Goal: Task Accomplishment & Management: Complete application form

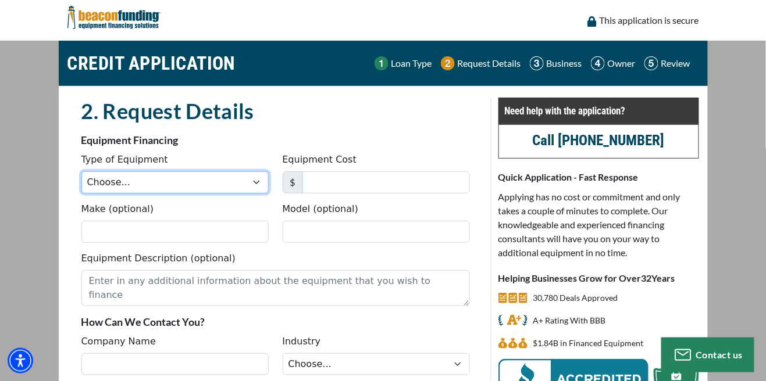
click at [246, 190] on select "Choose... Backhoe Boom/Bucket Truck Chipper Commercial Mower Crane DTG/DTF Prin…" at bounding box center [174, 183] width 187 height 22
select select "5"
click at [81, 172] on select "Choose... Backhoe Boom/Bucket Truck Chipper Commercial Mower Crane DTG/DTF Prin…" at bounding box center [174, 183] width 187 height 22
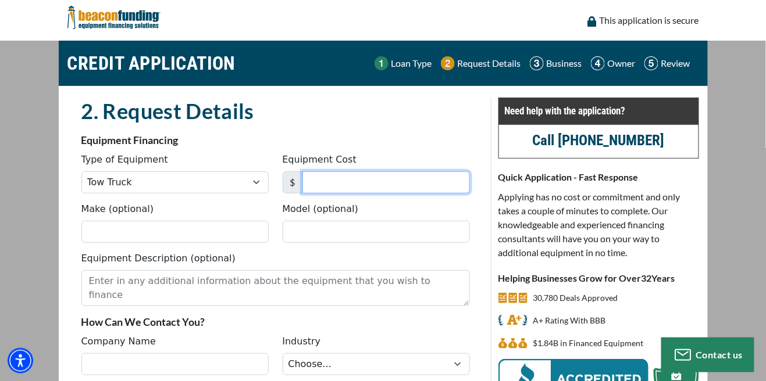
click at [361, 181] on input "Equipment Cost" at bounding box center [385, 183] width 167 height 22
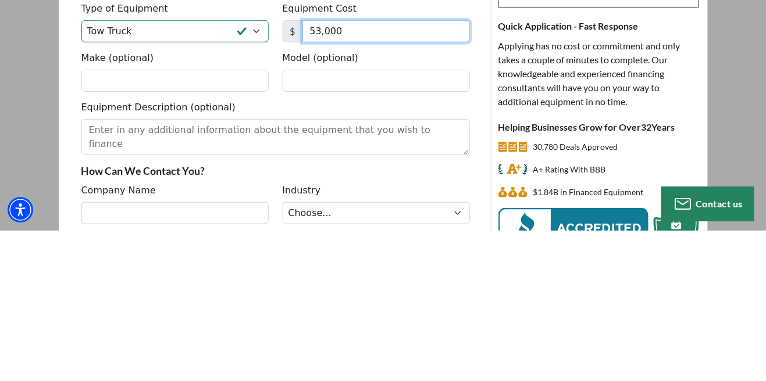
type input "53,000"
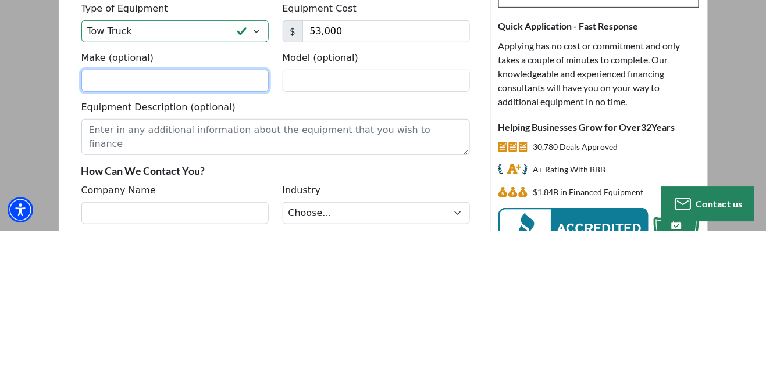
click at [97, 234] on input "Make (optional)" at bounding box center [174, 232] width 187 height 22
type input "Freightliner"
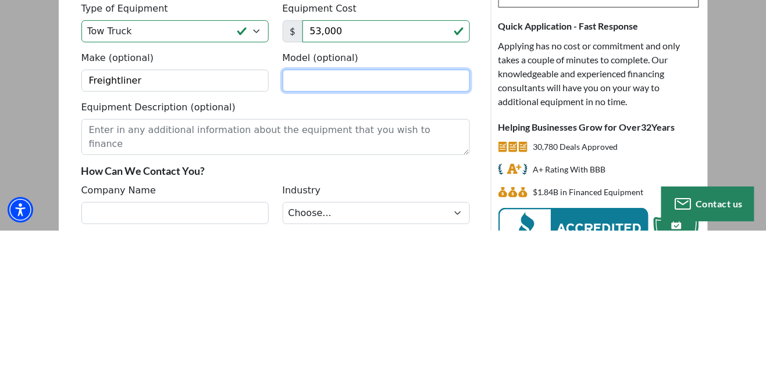
click at [319, 237] on input "Model (optional)" at bounding box center [376, 232] width 187 height 22
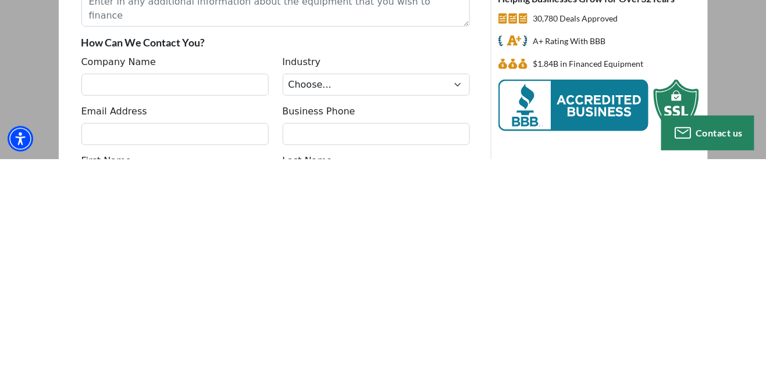
scroll to position [58, 0]
type input "M2 106"
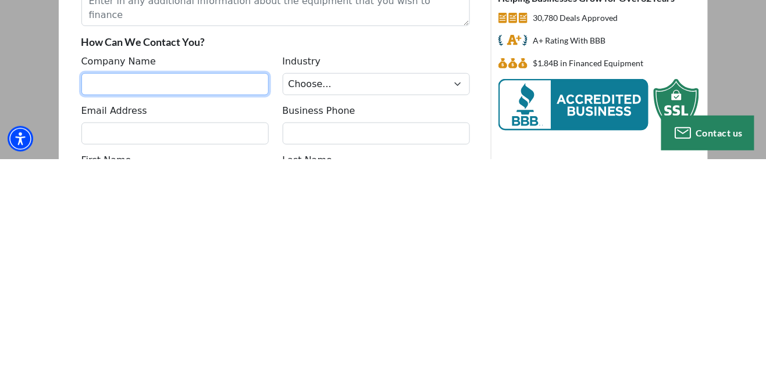
click at [145, 301] on input "Company Name" at bounding box center [174, 306] width 187 height 22
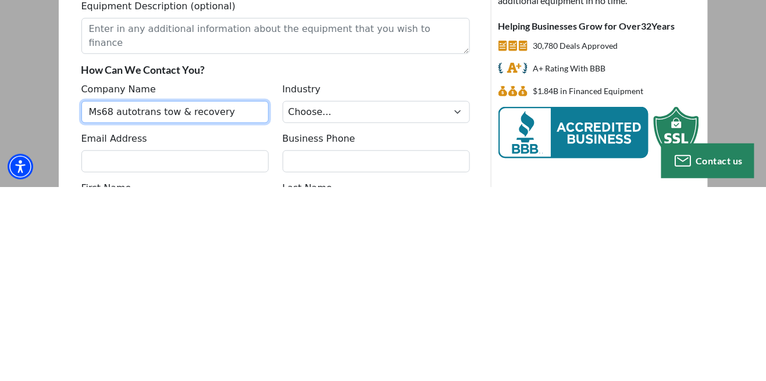
click at [198, 311] on input "Ms68 autotrans tow & recovery" at bounding box center [174, 306] width 187 height 22
type input "Ms68 autotrans tow & recovery"
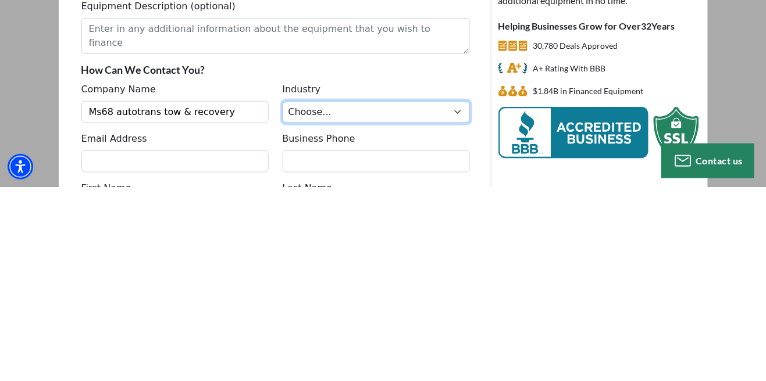
click at [439, 297] on select "Choose... Towing Landscape/Hardscape Decorated Apparel Septic Light Constructio…" at bounding box center [376, 306] width 187 height 22
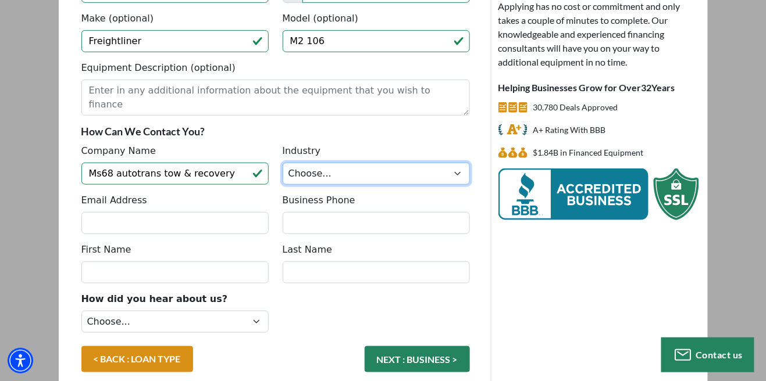
scroll to position [192, 0]
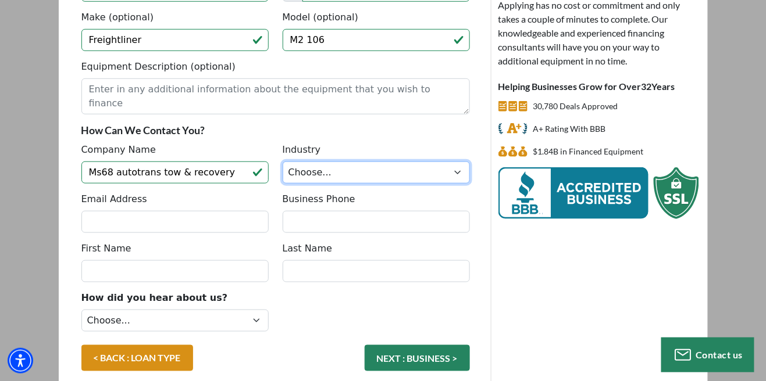
click at [456, 172] on select "Choose... Towing Landscape/Hardscape Decorated Apparel Septic Light Constructio…" at bounding box center [376, 173] width 187 height 22
select select "1"
click at [283, 162] on select "Choose... Towing Landscape/Hardscape Decorated Apparel Septic Light Constructio…" at bounding box center [376, 173] width 187 height 22
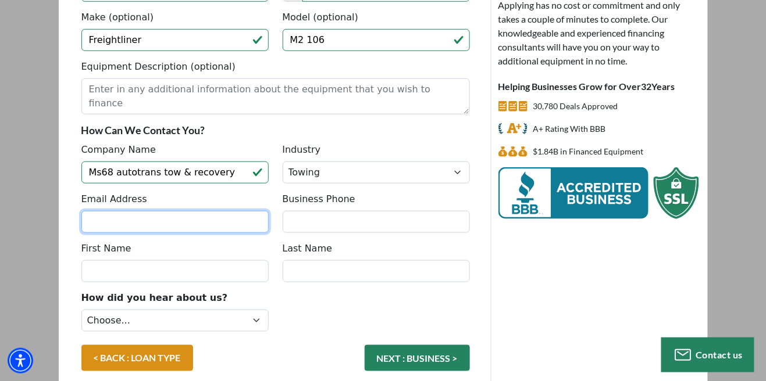
click at [110, 224] on input "Email Address" at bounding box center [174, 222] width 187 height 22
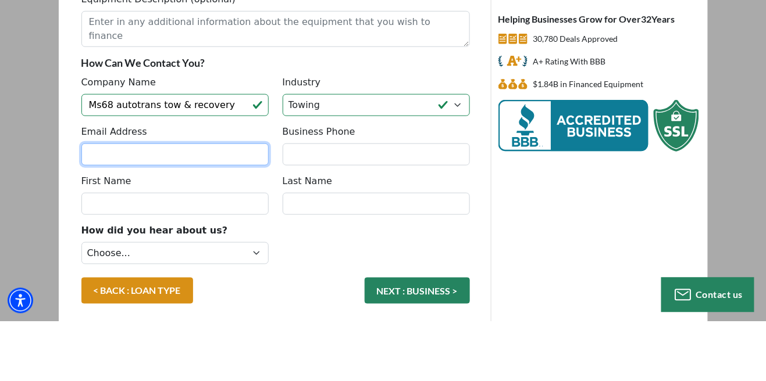
scroll to position [199, 0]
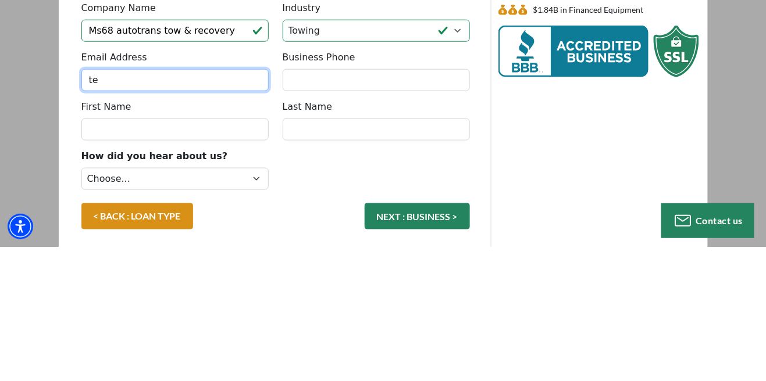
type input "t"
type input "[EMAIL_ADDRESS][DOMAIN_NAME]"
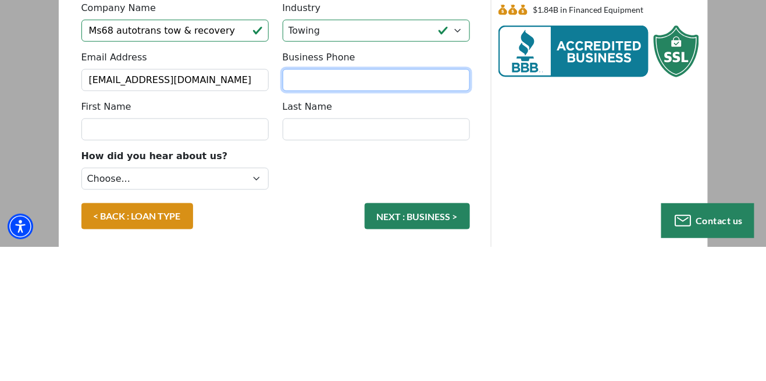
click at [388, 215] on input "Business Phone" at bounding box center [376, 215] width 187 height 22
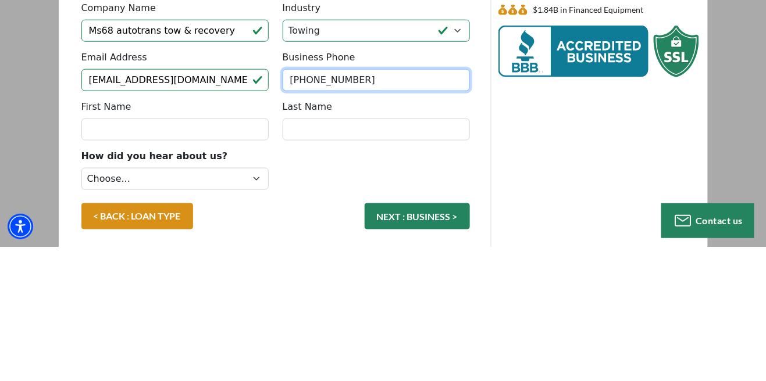
type input "(575) 640-2325"
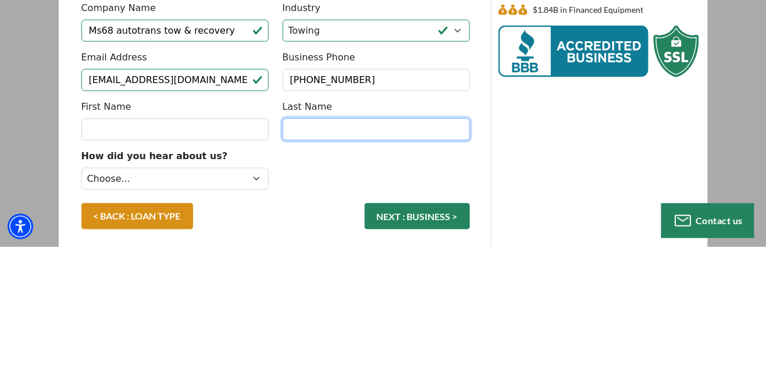
click at [369, 264] on input "Last Name" at bounding box center [376, 264] width 187 height 22
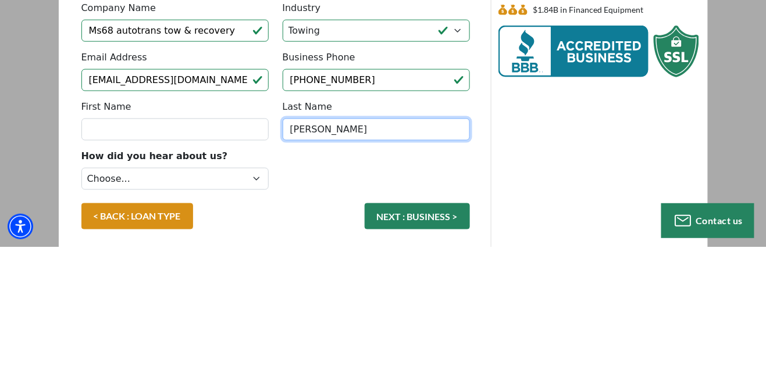
type input "[PERSON_NAME]"
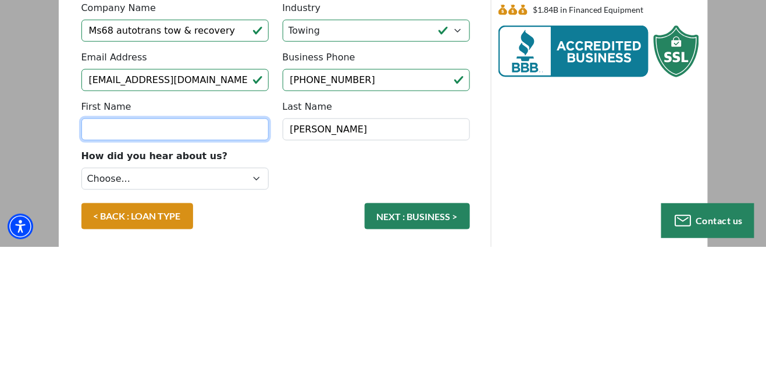
click at [141, 261] on input "First Name" at bounding box center [174, 264] width 187 height 22
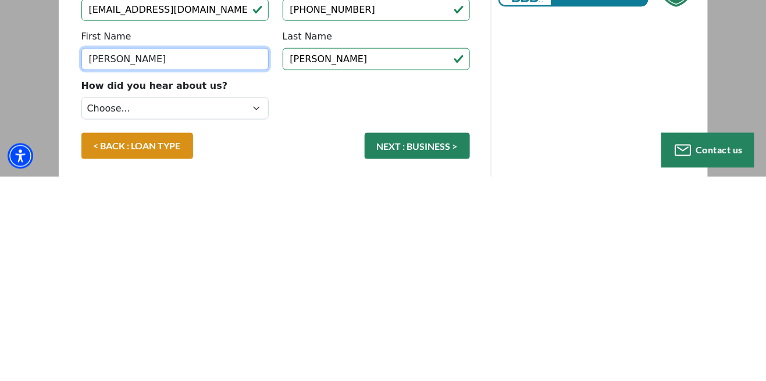
type input "[PERSON_NAME]"
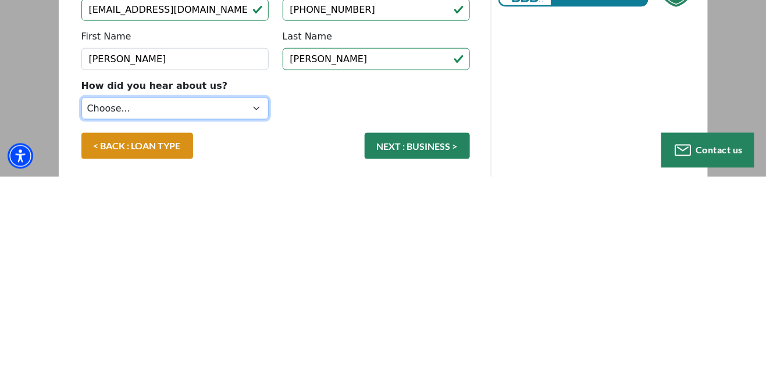
click at [254, 306] on select "Choose... Internet Search Vendor Referral Word of Mouth Client Referral Email E…" at bounding box center [174, 313] width 187 height 22
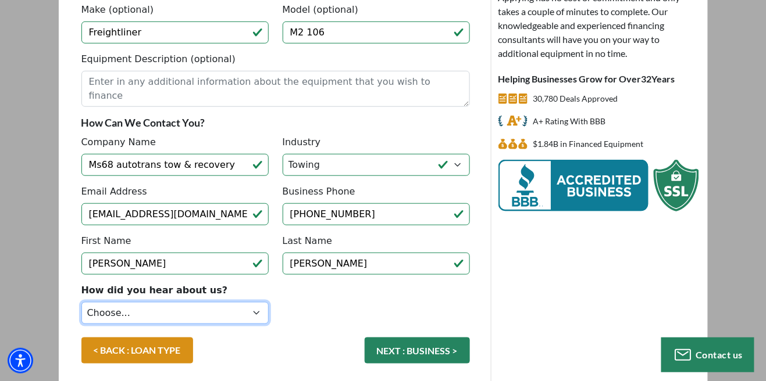
select select "5"
click at [81, 302] on select "Choose... Internet Search Vendor Referral Word of Mouth Client Referral Email E…" at bounding box center [174, 313] width 187 height 22
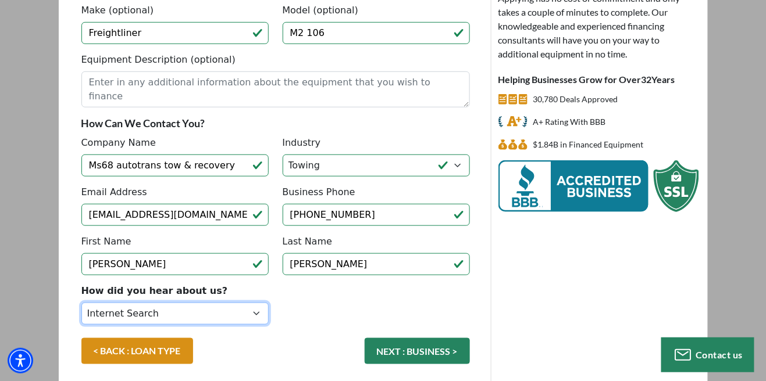
scroll to position [192, 0]
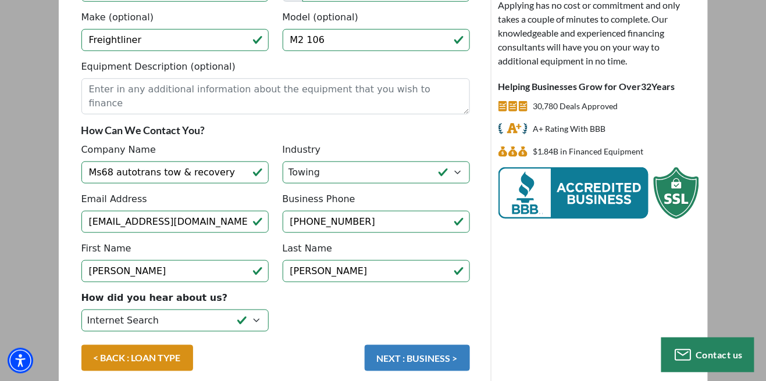
click at [428, 362] on button "NEXT : BUSINESS >" at bounding box center [417, 358] width 105 height 26
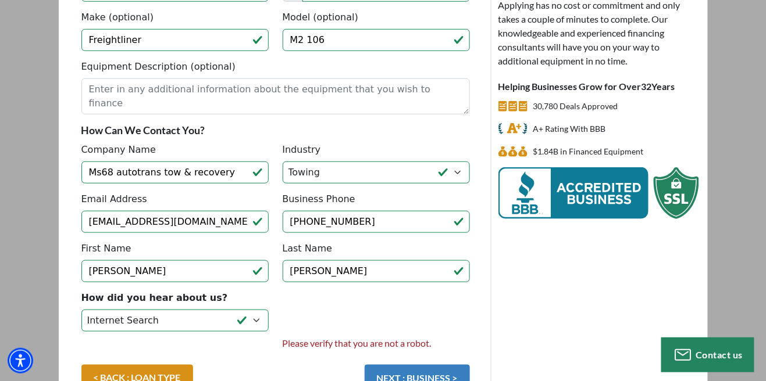
click at [423, 377] on button "NEXT : BUSINESS >" at bounding box center [417, 378] width 105 height 26
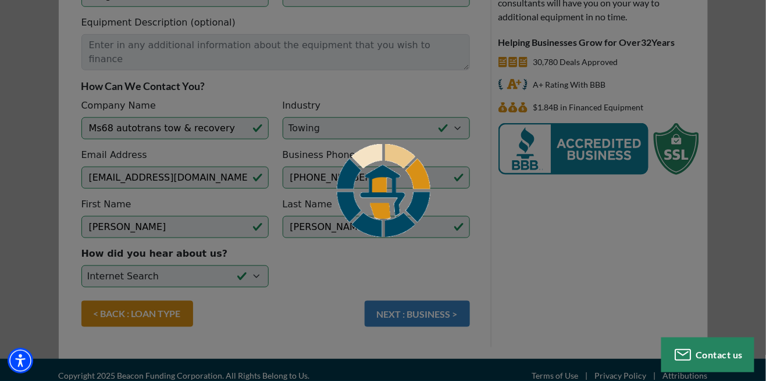
scroll to position [245, 0]
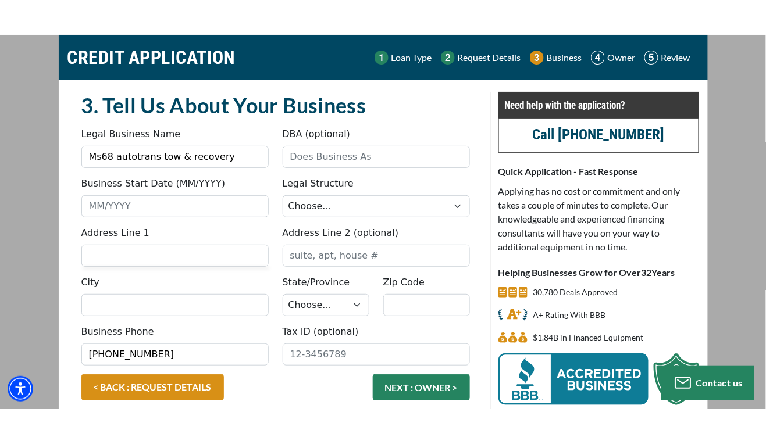
scroll to position [35, 0]
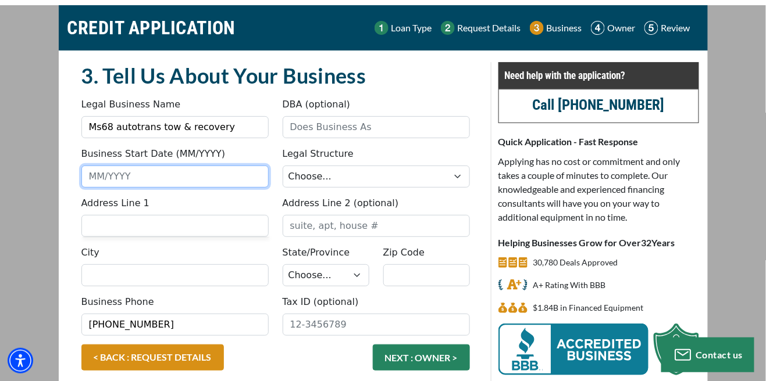
click at [221, 179] on input "Business Start Date (MM/YYYY)" at bounding box center [174, 177] width 187 height 22
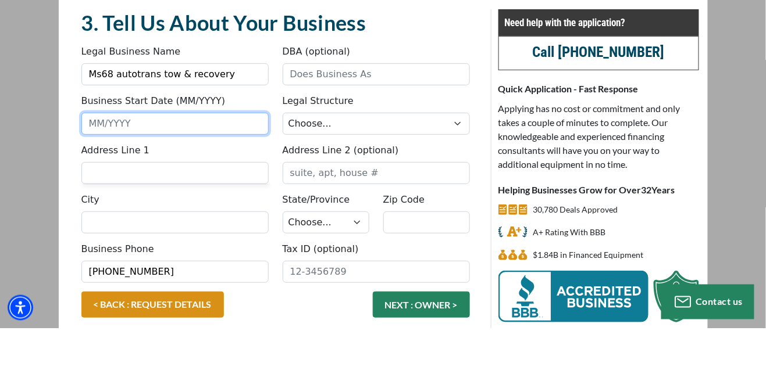
type input "9"
click at [236, 177] on input "Business Start Date (MM/YYYY)" at bounding box center [174, 177] width 187 height 22
click at [242, 179] on input "Business Start Date (MM/YYYY)" at bounding box center [174, 177] width 187 height 22
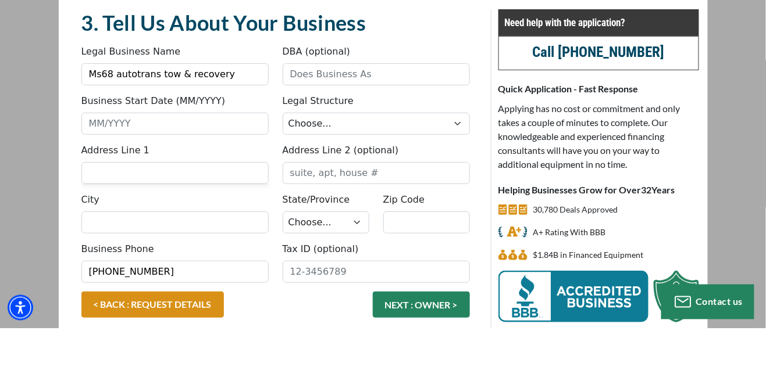
click at [191, 149] on label "Business Start Date (MM/YYYY)" at bounding box center [153, 154] width 144 height 14
click at [191, 166] on input "Business Start Date (MM/YYYY)" at bounding box center [174, 177] width 187 height 22
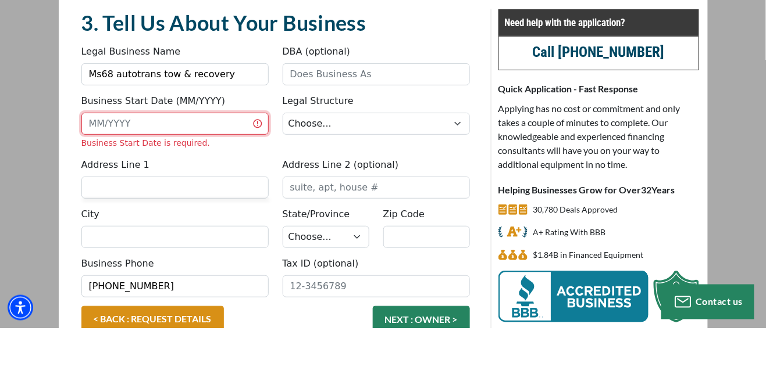
click at [106, 180] on input "Business Start Date (MM/YYYY)" at bounding box center [174, 177] width 187 height 22
click at [110, 177] on input "09/1125" at bounding box center [174, 177] width 187 height 22
click at [116, 173] on input "09/1125" at bounding box center [174, 177] width 187 height 22
click at [113, 177] on input "09/1125" at bounding box center [174, 177] width 187 height 22
type input "0"
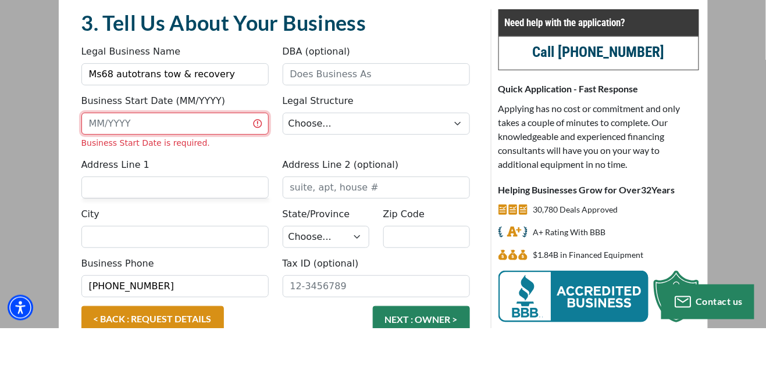
type input "9"
type input "1"
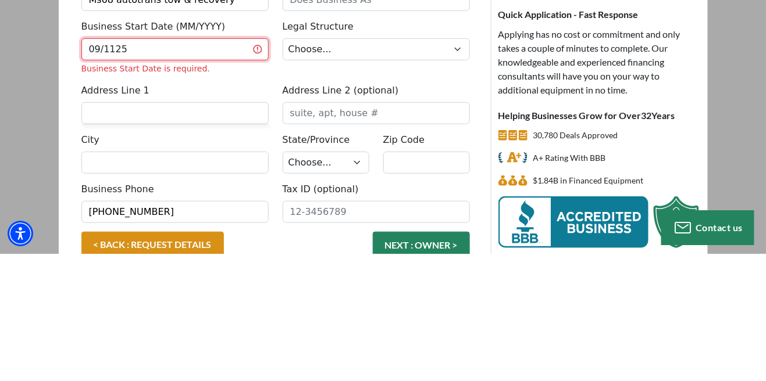
click at [258, 170] on input "09/1125" at bounding box center [174, 177] width 187 height 22
click at [258, 174] on input "09/1125" at bounding box center [174, 177] width 187 height 22
click at [259, 176] on input "09/1125" at bounding box center [174, 177] width 187 height 22
click at [261, 175] on input "09/1125" at bounding box center [174, 177] width 187 height 22
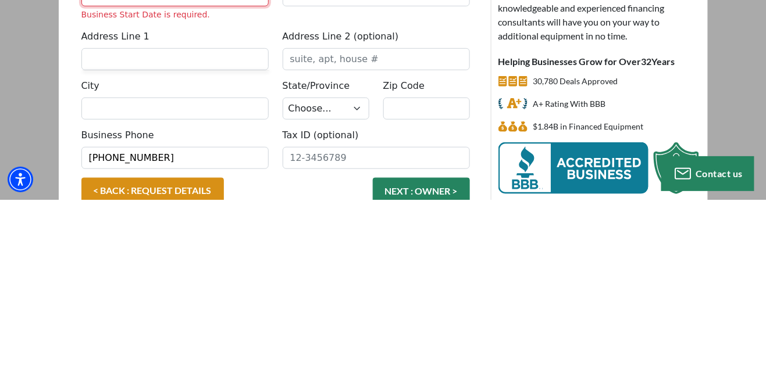
type input "09/1125"
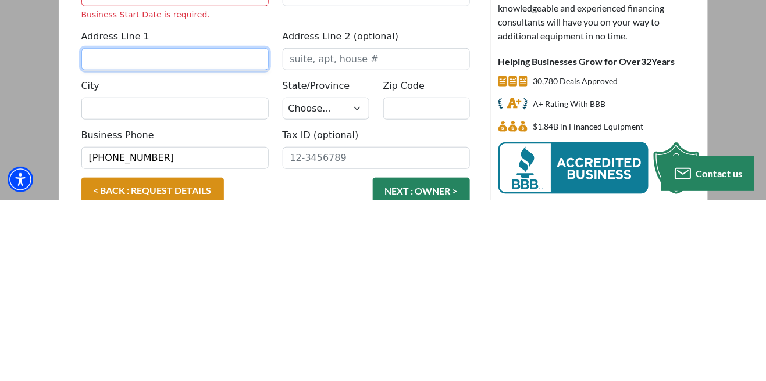
click at [213, 237] on input "Address Line 1" at bounding box center [174, 241] width 187 height 22
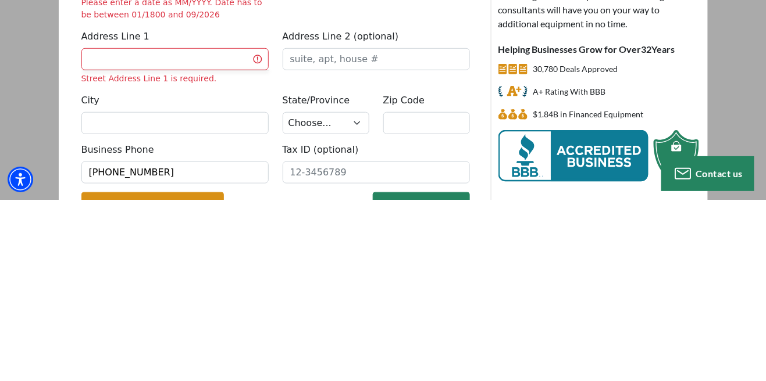
scroll to position [48, 0]
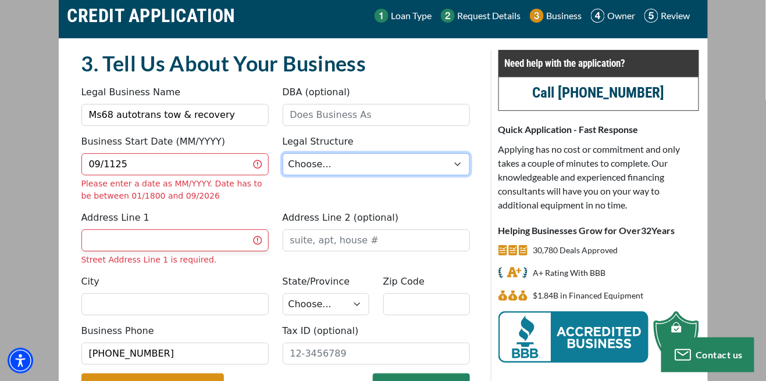
click at [457, 170] on select "Choose... Corporation LLC LLP Municipality Non-Profit Partnership Proprietorship" at bounding box center [376, 165] width 187 height 22
select select "2"
click at [283, 154] on select "Choose... Corporation LLC LLP Municipality Non-Profit Partnership Proprietorship" at bounding box center [376, 165] width 187 height 22
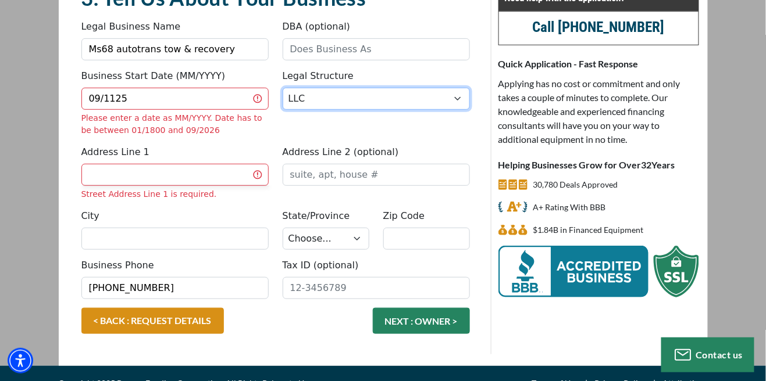
scroll to position [114, 0]
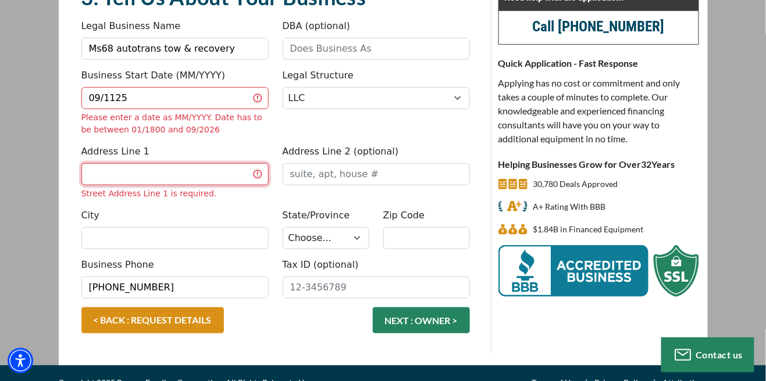
click at [192, 170] on input "Address Line 1" at bounding box center [174, 174] width 187 height 22
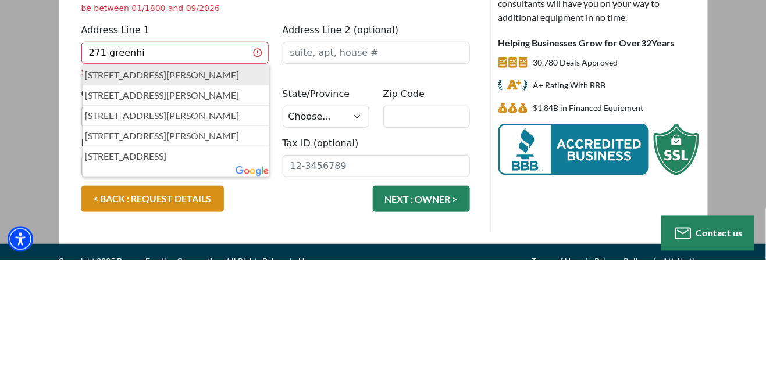
click at [198, 194] on p "271 Green Hill Road, Florence, MS, USA" at bounding box center [175, 197] width 181 height 14
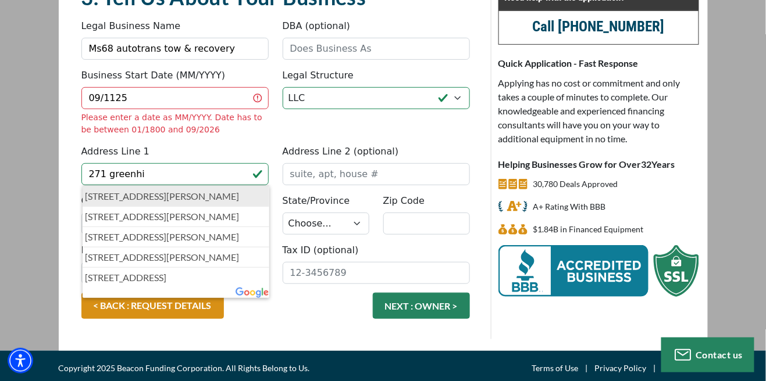
type input "271 Green Hill Road"
type input "Florence"
select select "26"
type input "39073"
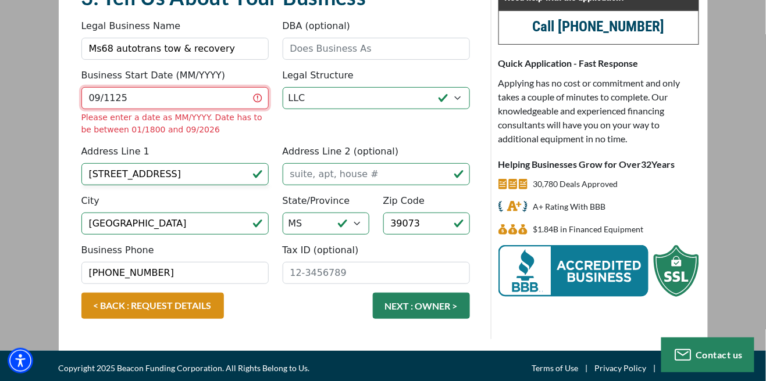
click at [256, 94] on input "09/1125" at bounding box center [174, 98] width 187 height 22
click at [208, 99] on input "09/1125" at bounding box center [174, 98] width 187 height 22
type input "0"
type input "9"
click at [161, 92] on input "11/2325" at bounding box center [174, 98] width 187 height 22
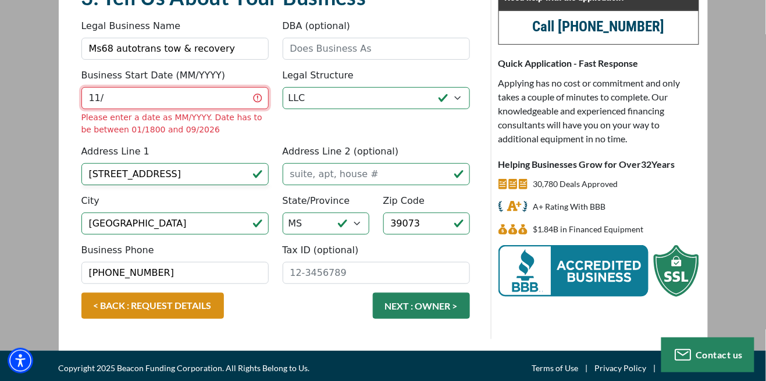
type input "1"
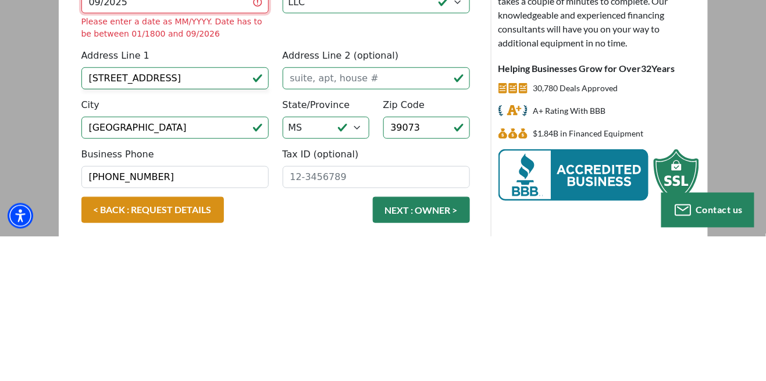
scroll to position [65, 0]
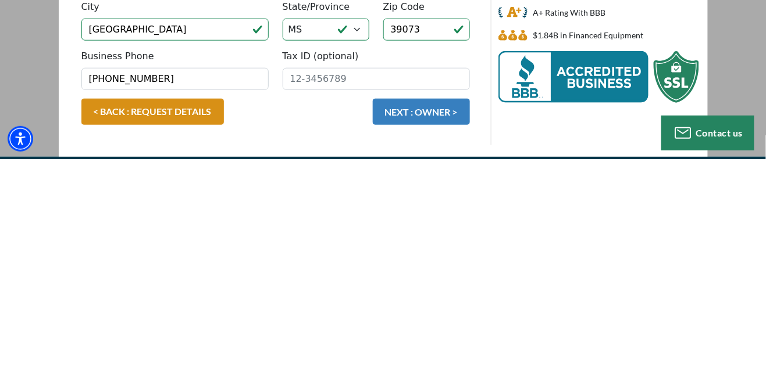
type input "09/2025"
click at [428, 341] on button "NEXT : OWNER >" at bounding box center [421, 334] width 97 height 26
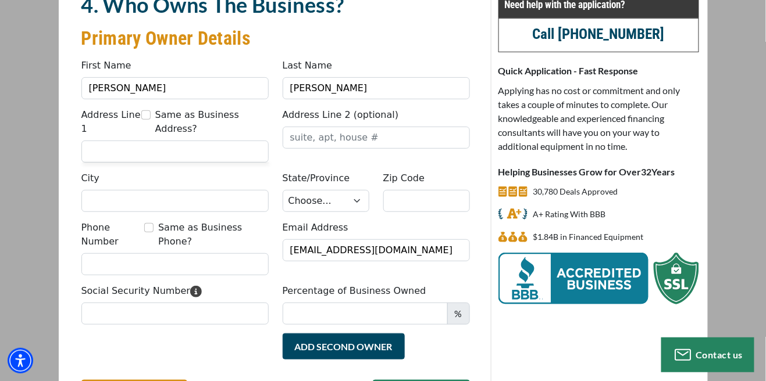
scroll to position [108, 0]
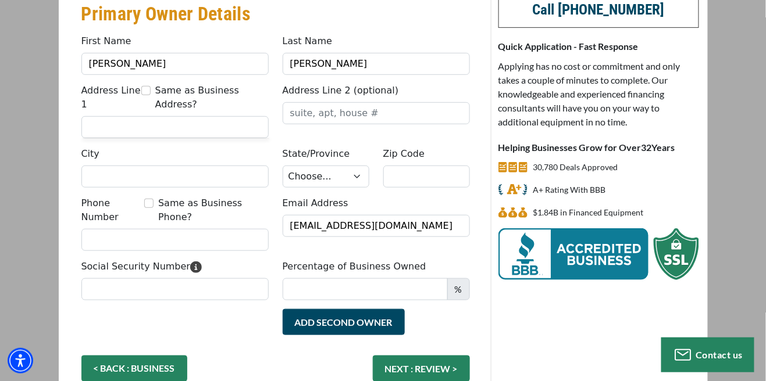
scroll to position [154, 0]
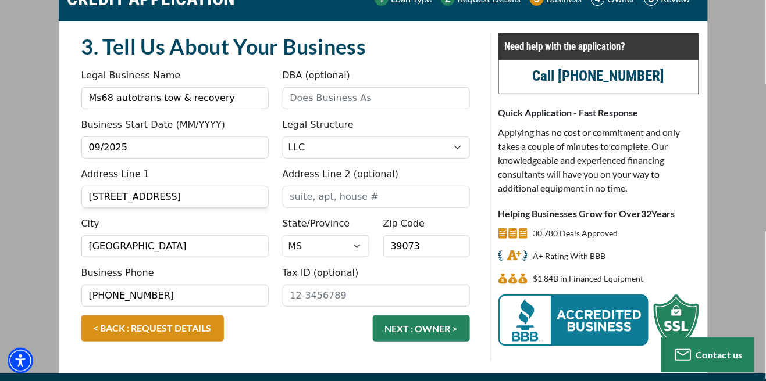
scroll to position [65, 0]
click at [422, 329] on button "NEXT : OWNER >" at bounding box center [421, 329] width 97 height 26
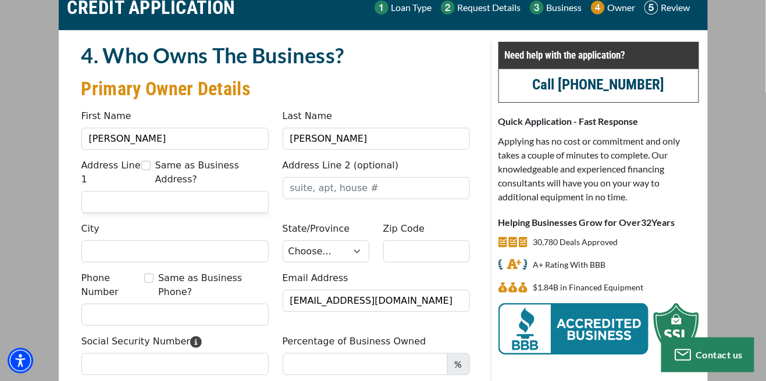
scroll to position [57, 0]
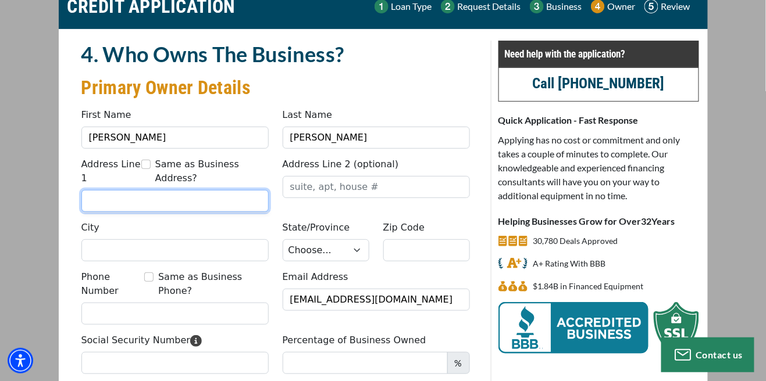
click at [205, 204] on input "Address Line 1" at bounding box center [174, 201] width 187 height 22
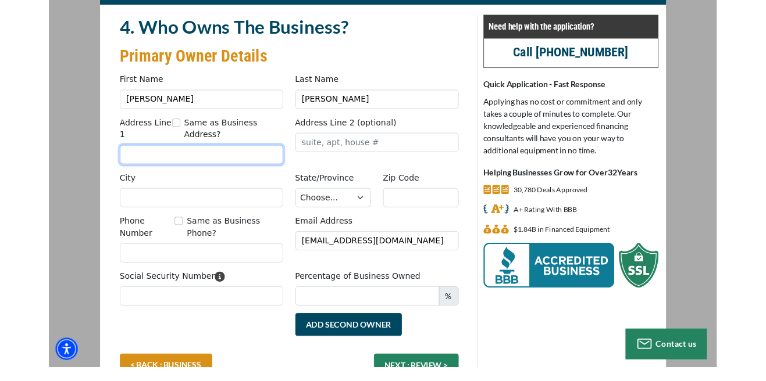
scroll to position [65, 0]
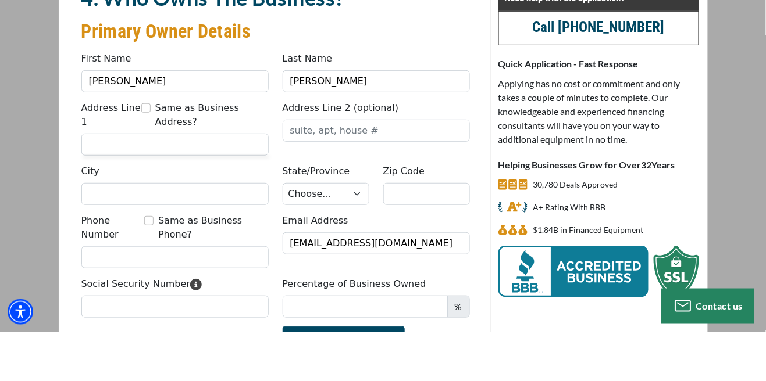
click at [436, 99] on div "4. Who Owns The Business? Primary Owner Details" at bounding box center [275, 66] width 402 height 67
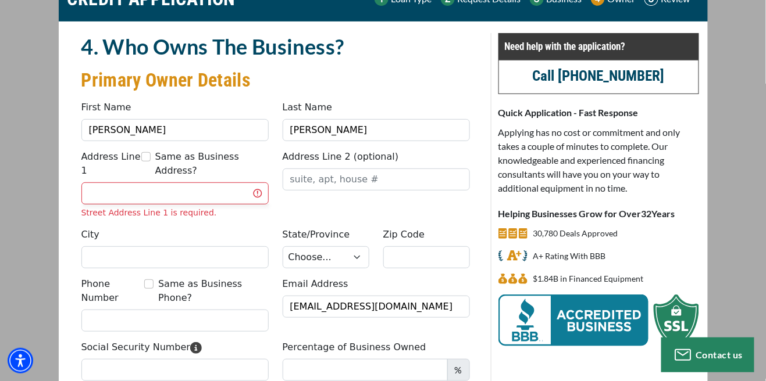
scroll to position [60, 0]
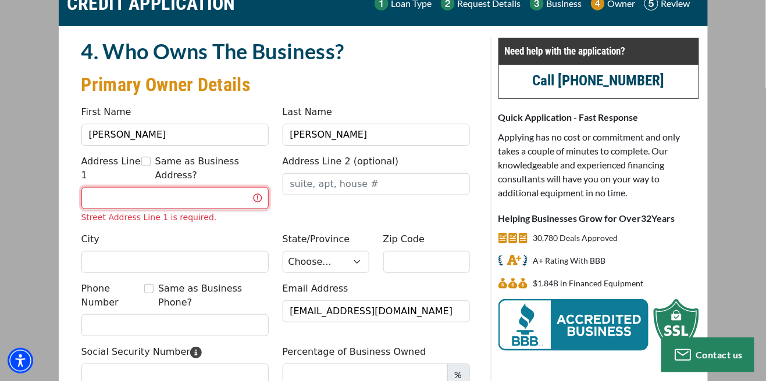
click at [253, 195] on input "Address Line 1" at bounding box center [174, 198] width 187 height 22
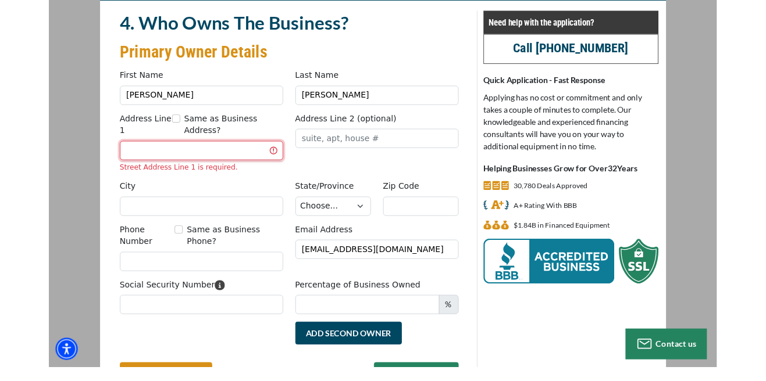
scroll to position [69, 0]
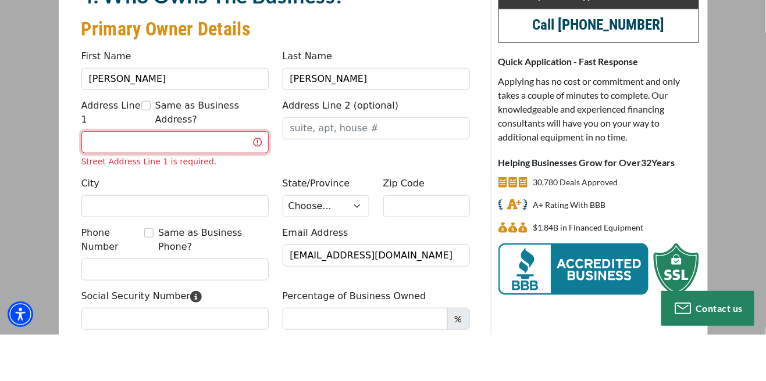
type input "106 spell cove"
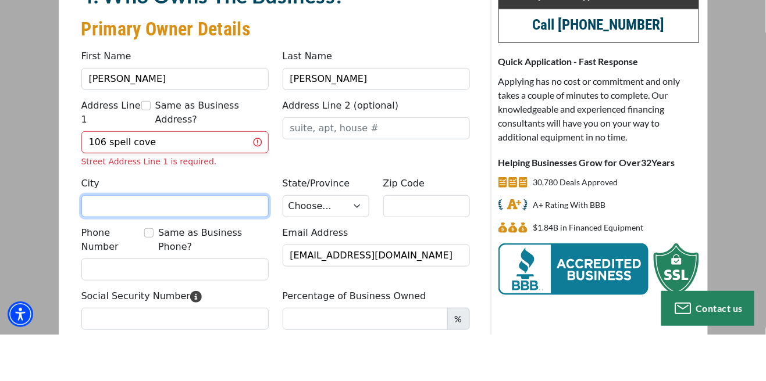
type input "[GEOGRAPHIC_DATA]"
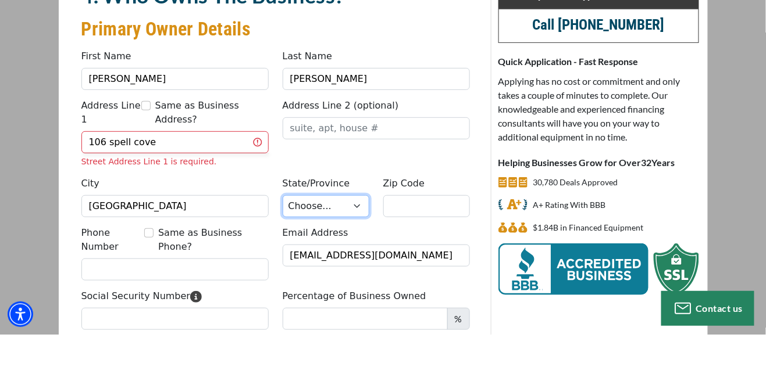
select select "26"
type input "39073"
type input "6015401928"
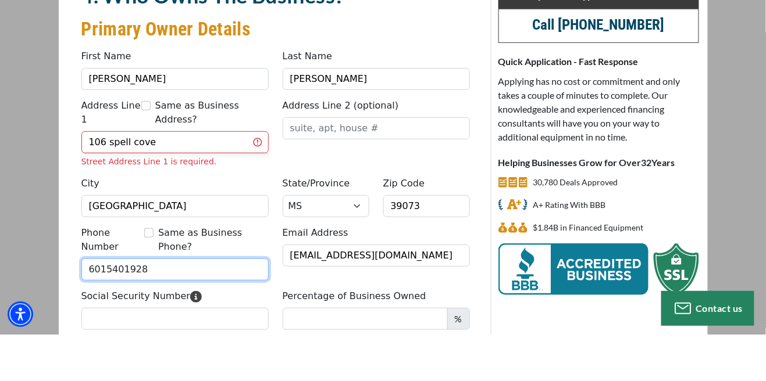
type input "MKK"
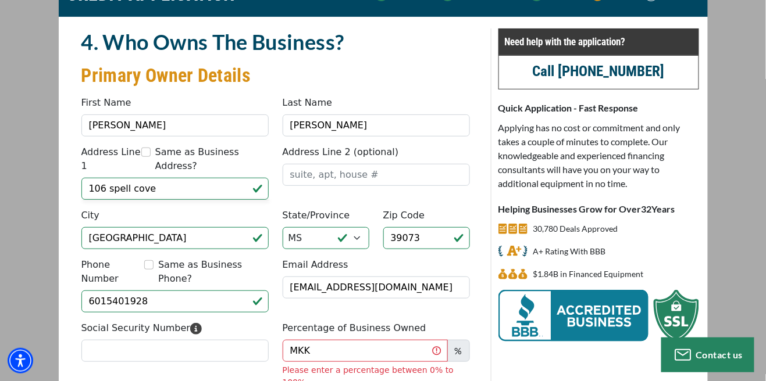
type input "[PHONE_NUMBER]"
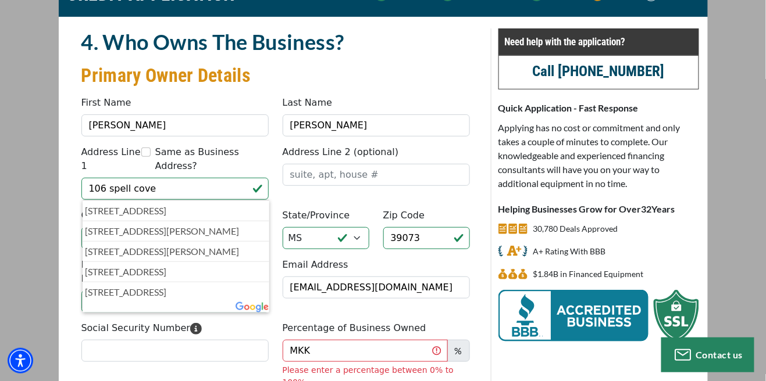
click at [230, 190] on input "106 spell cove" at bounding box center [174, 189] width 187 height 22
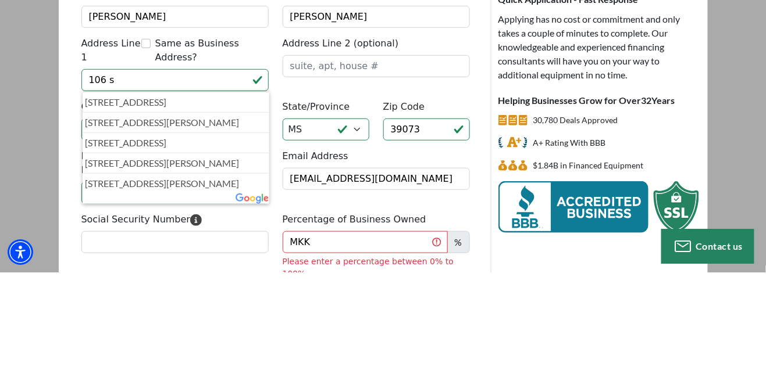
type input "106"
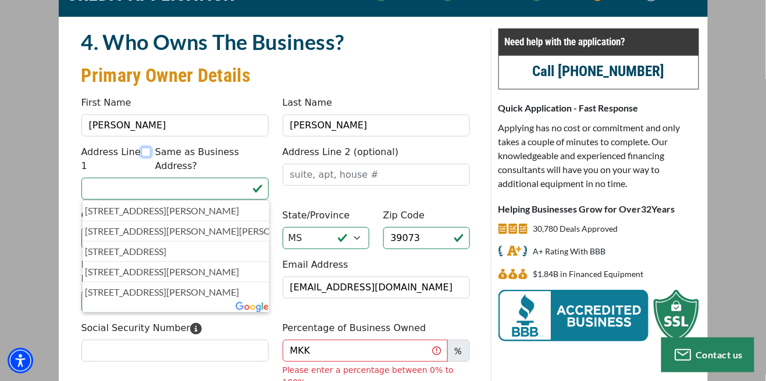
click at [144, 156] on input "Same as Business Address?" at bounding box center [145, 152] width 9 height 9
checkbox input "true"
type input "271 Green Hill Road"
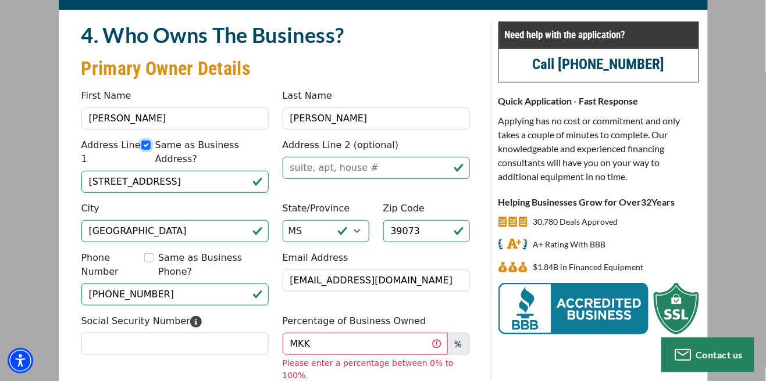
scroll to position [76, 0]
click at [361, 333] on input "MKK" at bounding box center [365, 344] width 165 height 22
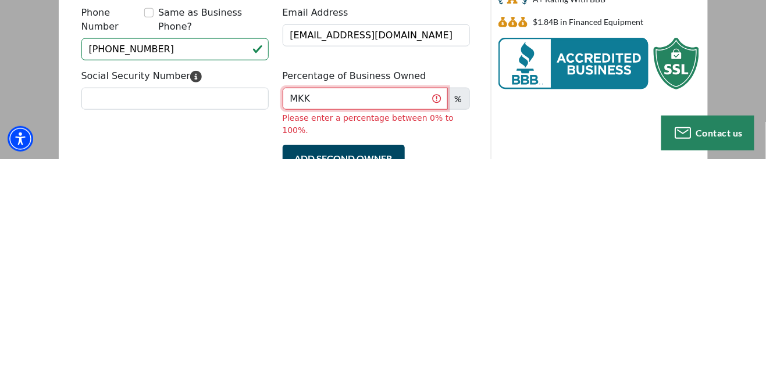
scroll to position [104, 0]
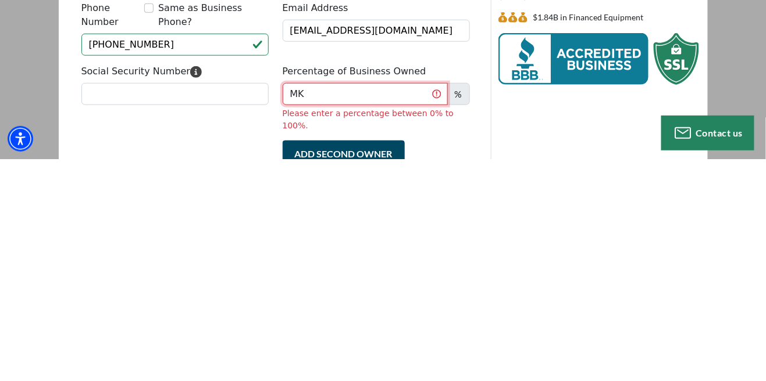
type input "M"
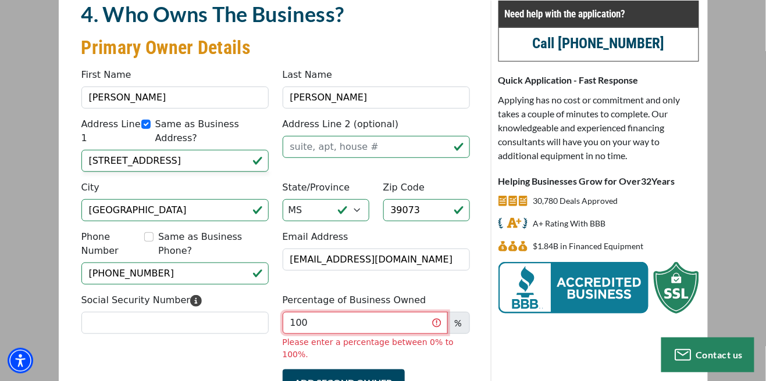
scroll to position [95, 0]
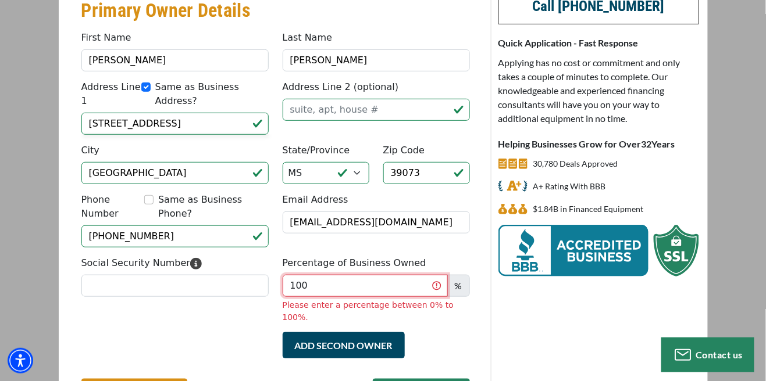
type input "100"
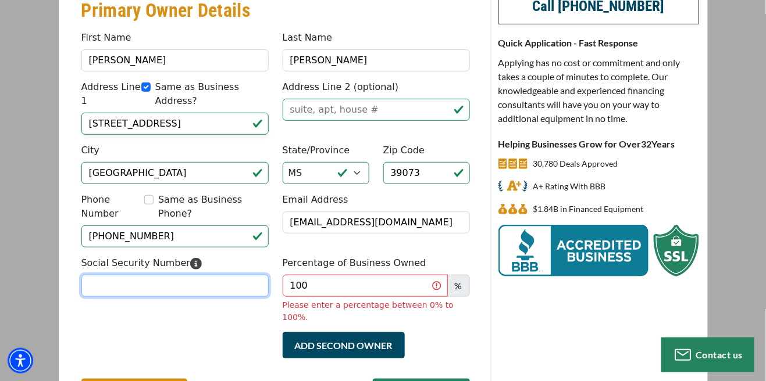
click at [97, 275] on input "Social Security Number" at bounding box center [174, 286] width 187 height 22
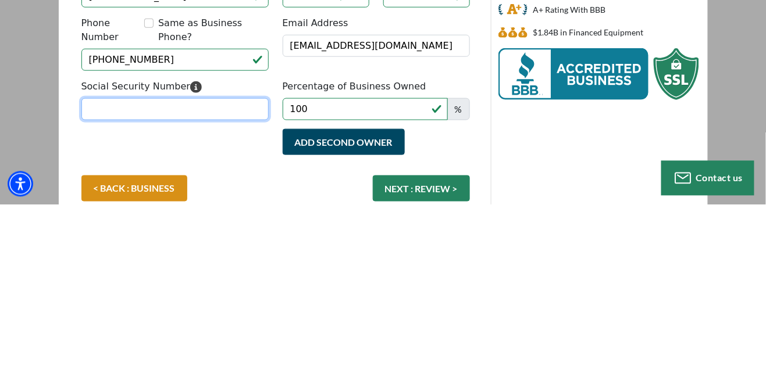
scroll to position [134, 0]
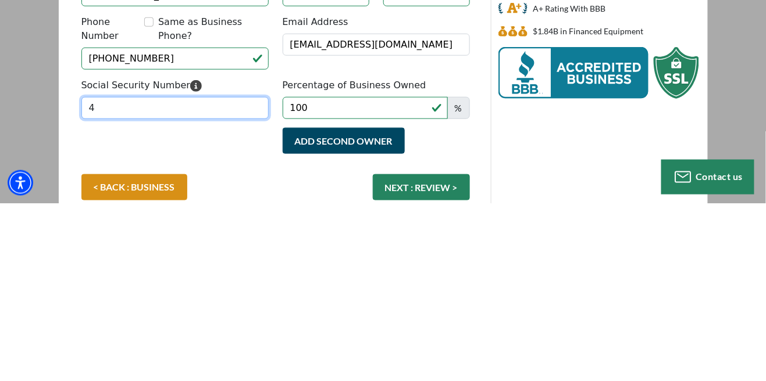
type input "4"
